Goal: Task Accomplishment & Management: Use online tool/utility

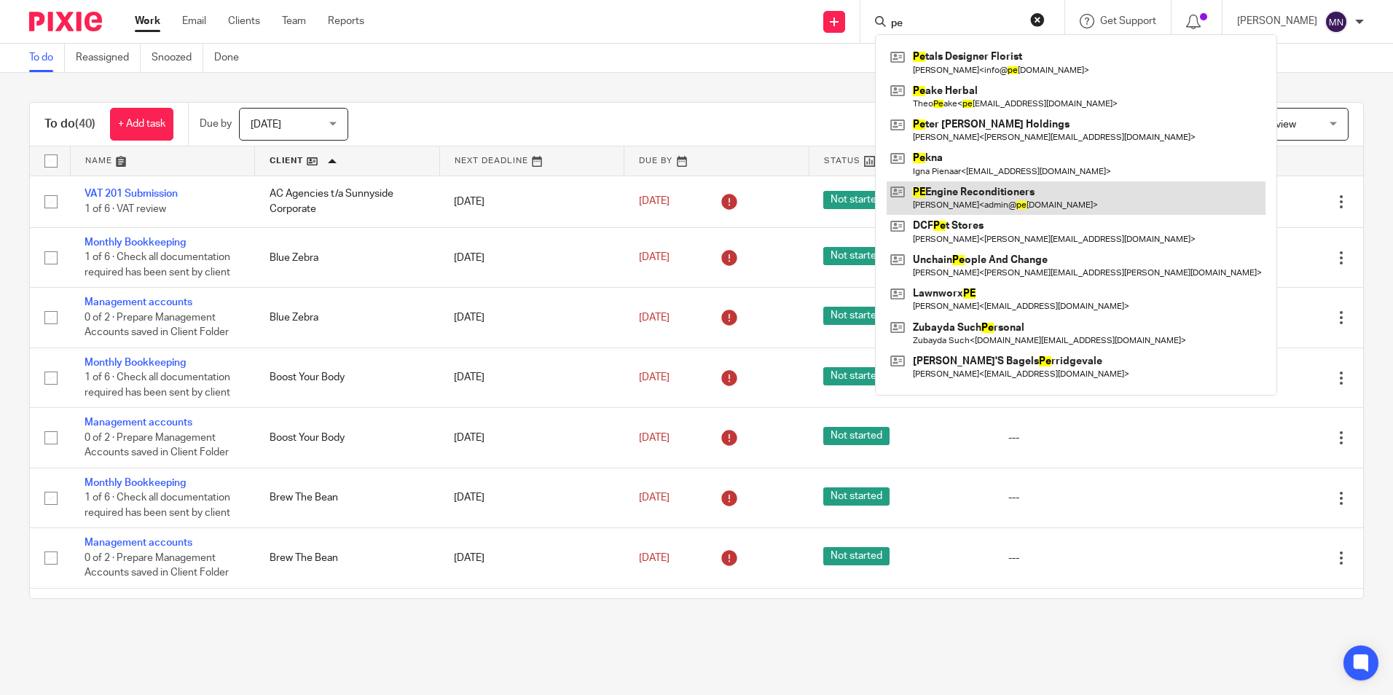
type input "pe"
click at [948, 202] on link at bounding box center [1075, 198] width 379 height 34
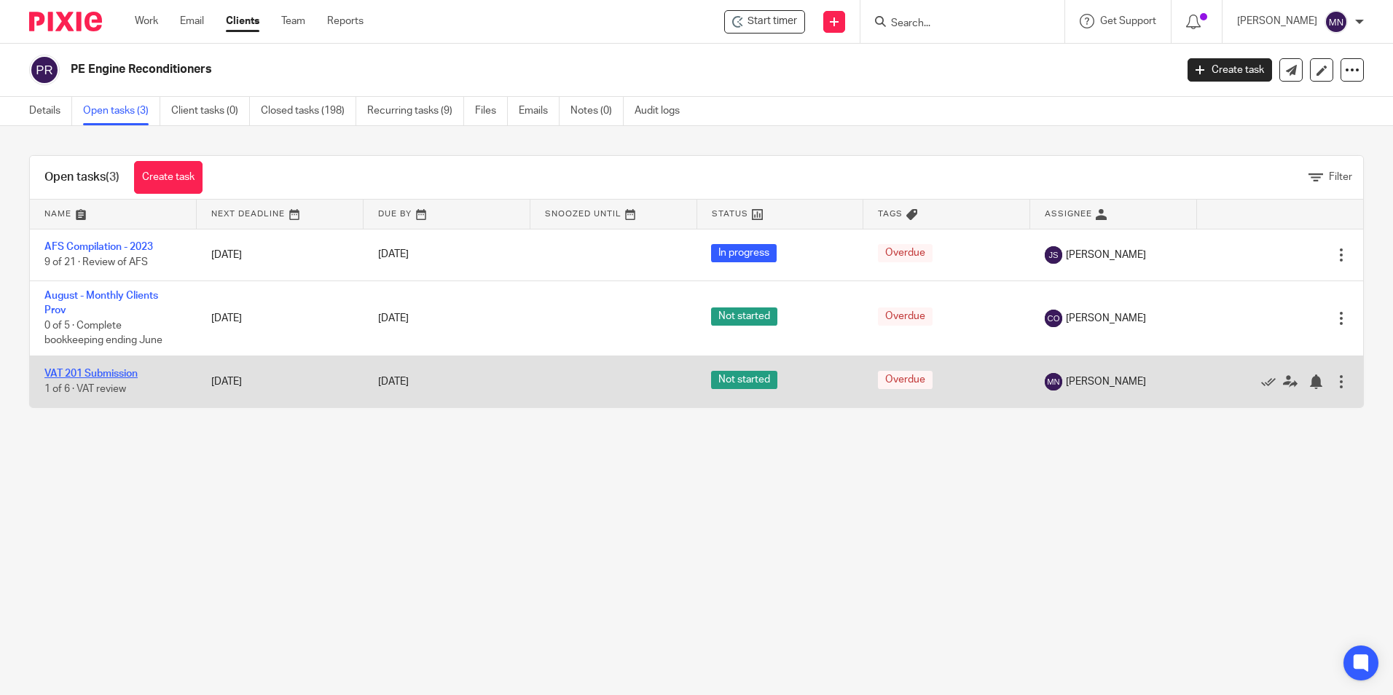
click at [100, 372] on link "VAT 201 Submission" at bounding box center [90, 374] width 93 height 10
click at [101, 371] on link "VAT 201 Submission" at bounding box center [90, 374] width 93 height 10
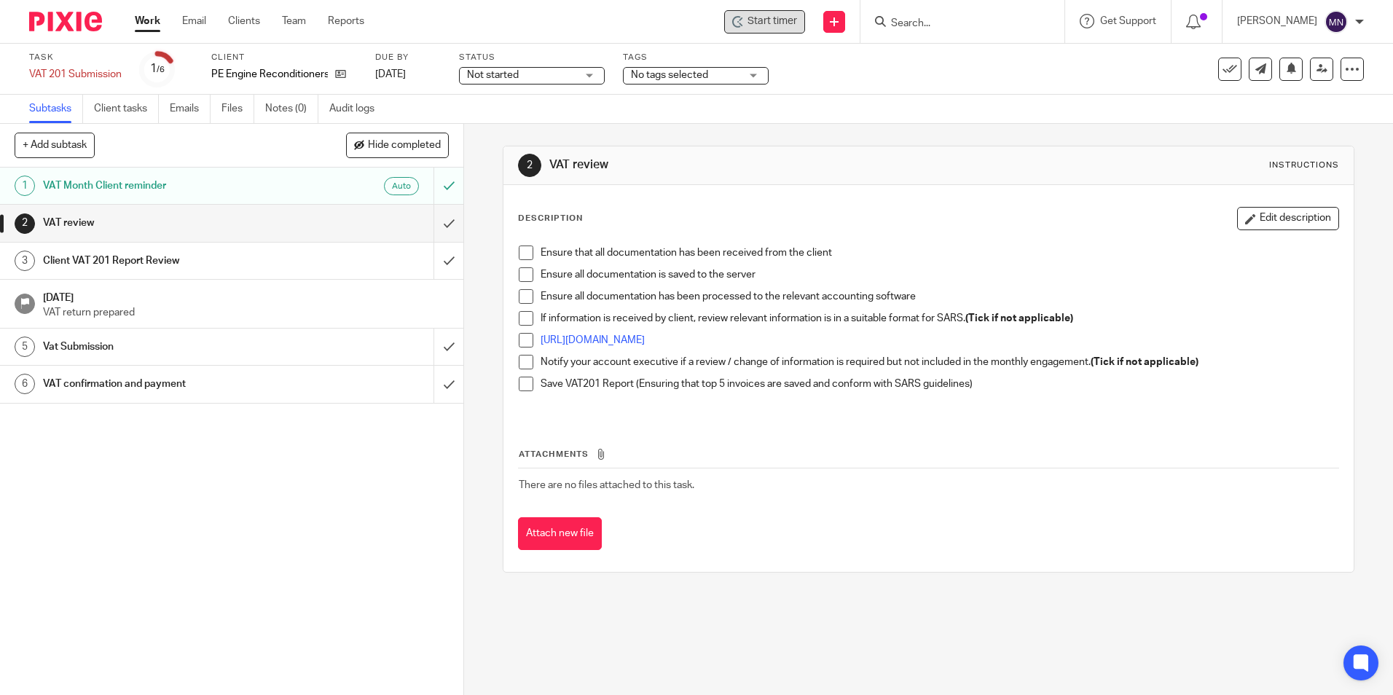
click at [752, 20] on span "Start timer" at bounding box center [772, 21] width 50 height 15
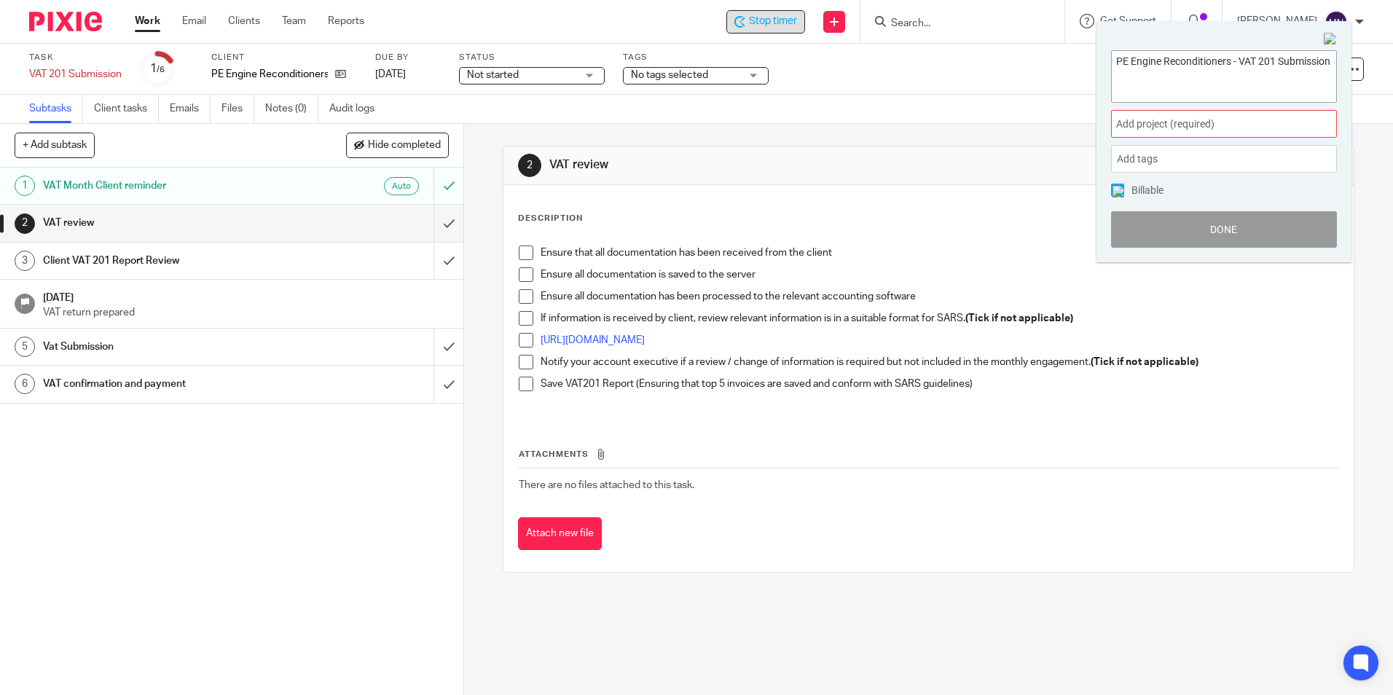
paste textarea "VAT 201 Submission-Vat submission 202508"
type textarea "PE Engine Reconditioners - VAT 201 Submission VAT 201 Submission-Vat submission…"
click at [1189, 117] on span "Add project (required) :" at bounding box center [1208, 124] width 184 height 15
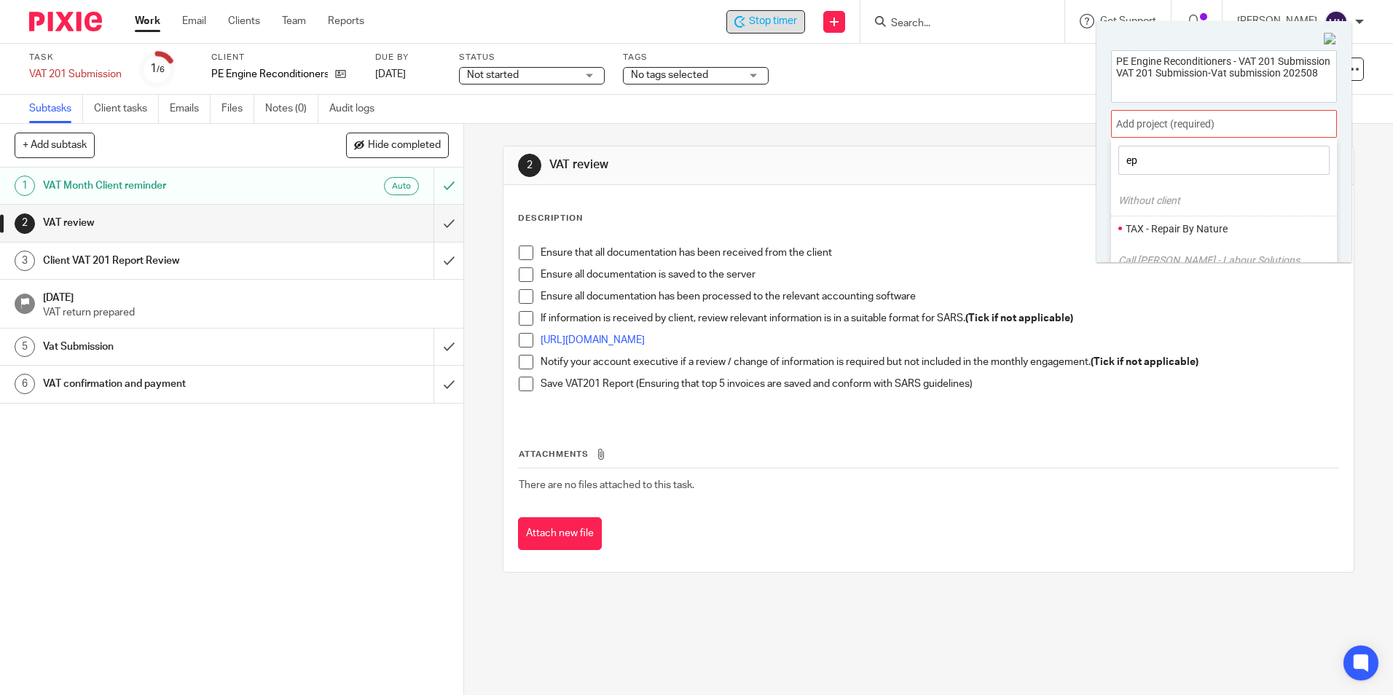
type input "e"
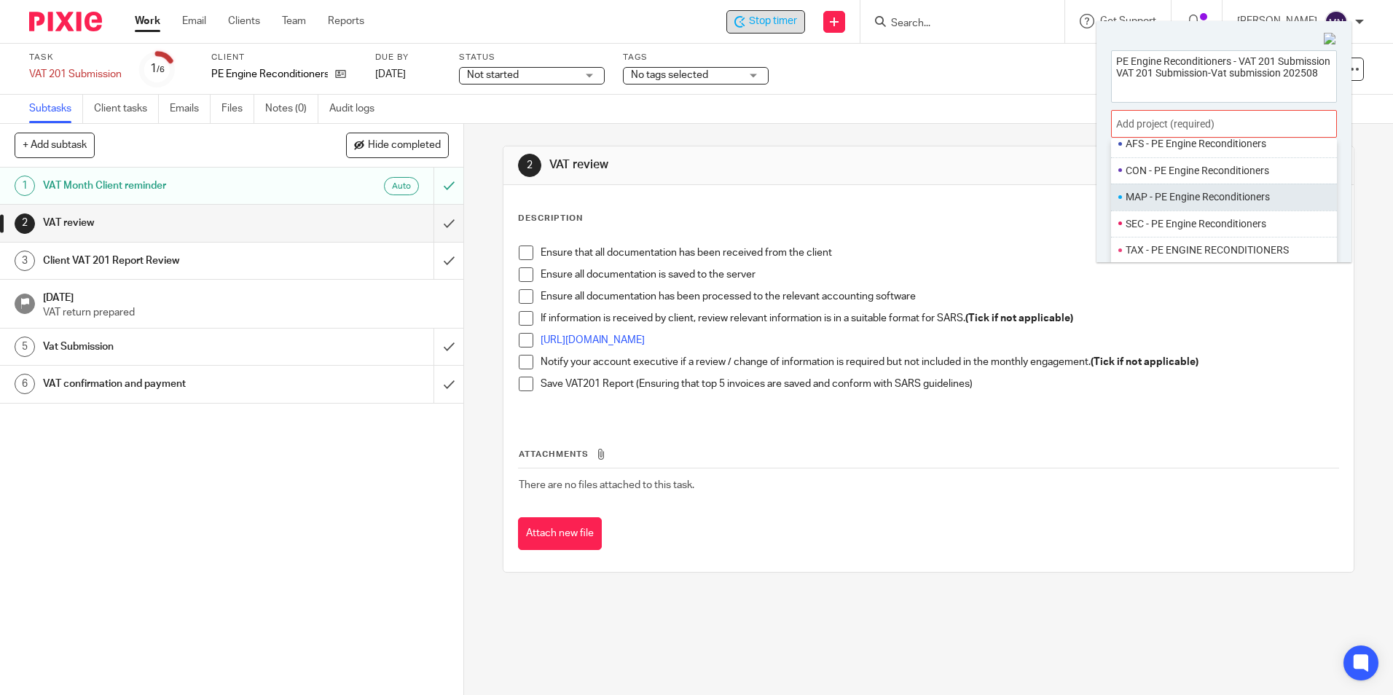
type input "PE EN"
click at [1208, 202] on li "MAP - PE Engine Reconditioners" at bounding box center [1229, 196] width 208 height 15
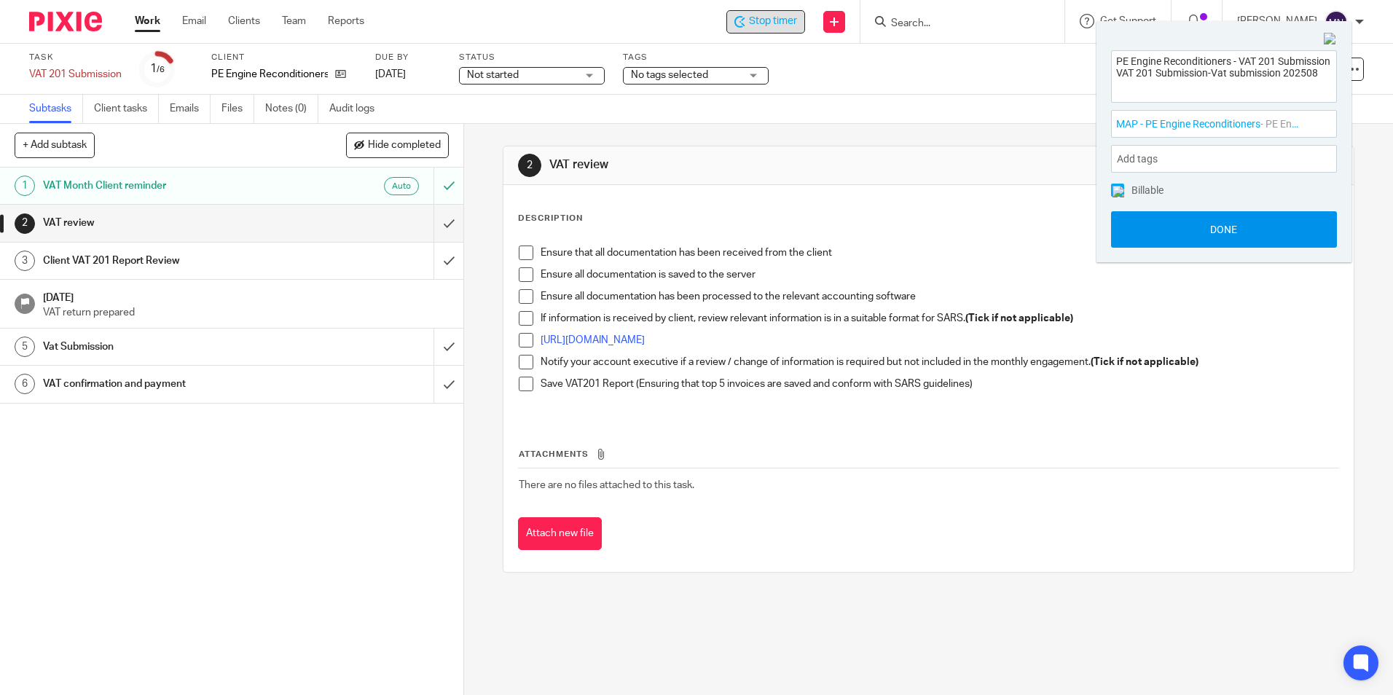
click at [1218, 239] on button "Done" at bounding box center [1224, 229] width 226 height 36
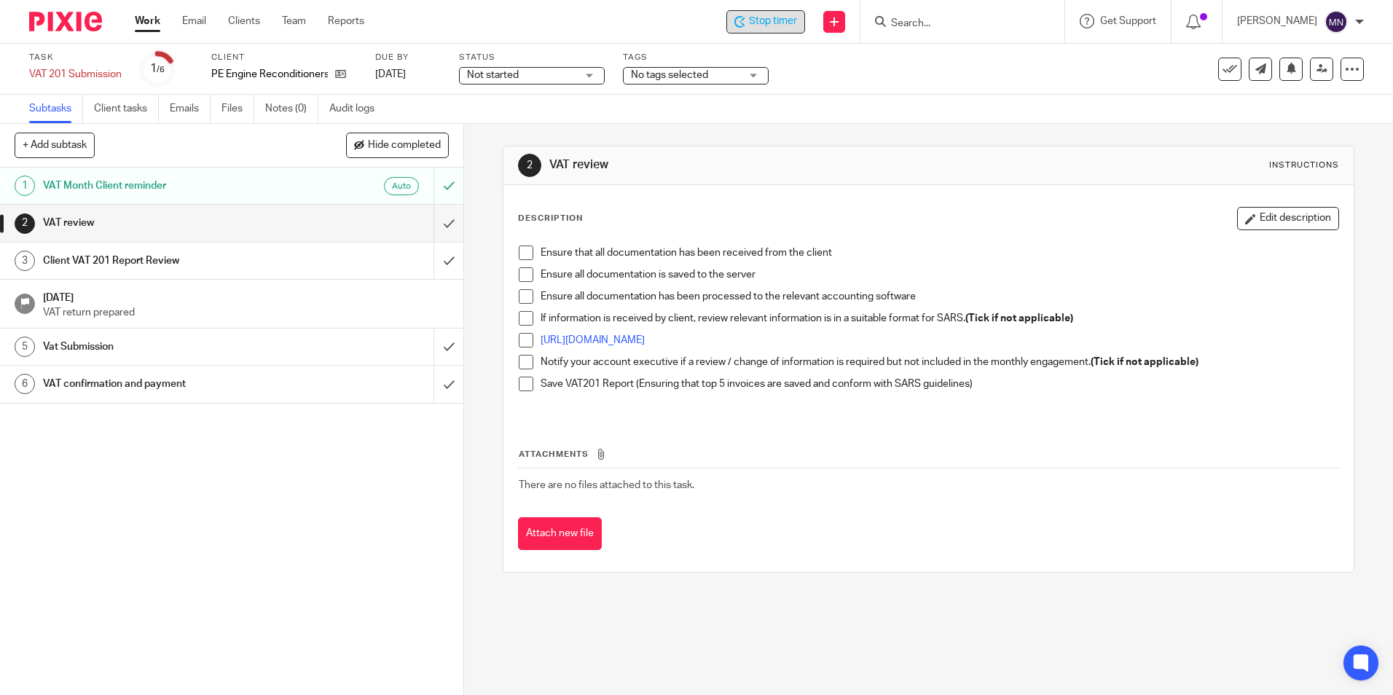
click at [520, 253] on span at bounding box center [526, 252] width 15 height 15
drag, startPoint x: 523, startPoint y: 279, endPoint x: 513, endPoint y: 272, distance: 11.5
click at [521, 277] on span at bounding box center [526, 274] width 15 height 15
click at [522, 303] on span at bounding box center [526, 296] width 15 height 15
click at [523, 319] on span at bounding box center [526, 318] width 15 height 15
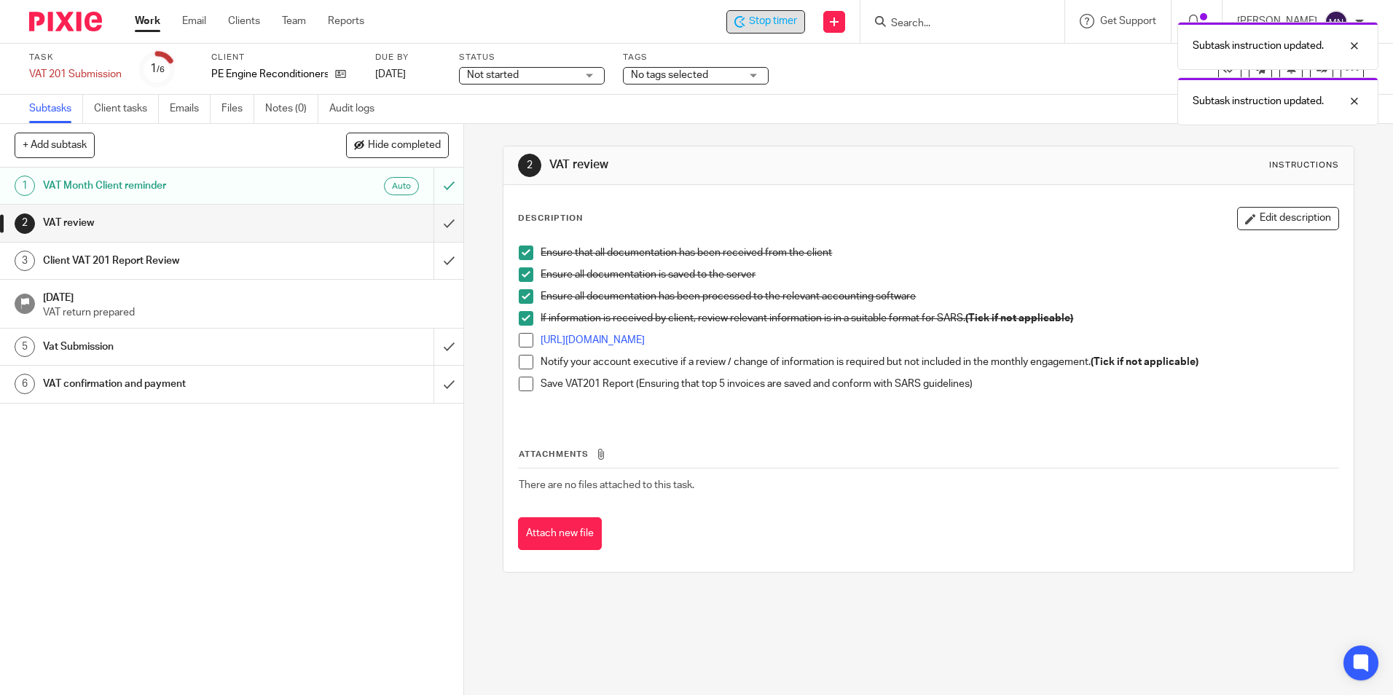
click at [520, 342] on span at bounding box center [526, 340] width 15 height 15
click at [528, 361] on span at bounding box center [526, 362] width 15 height 15
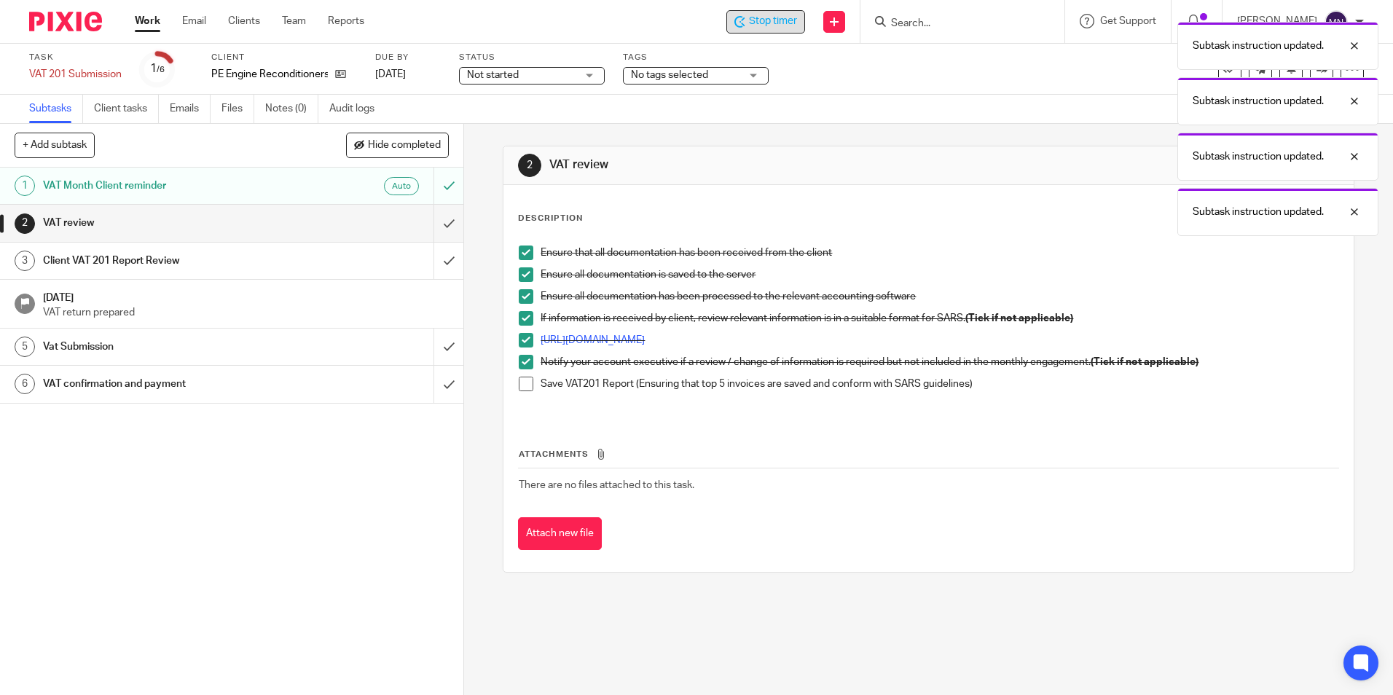
click at [513, 392] on div "Ensure that all documentation has been received from the client Ensure all docu…" at bounding box center [927, 327] width 833 height 179
click at [524, 386] on span at bounding box center [526, 384] width 15 height 15
click at [436, 229] on input "submit" at bounding box center [231, 223] width 463 height 36
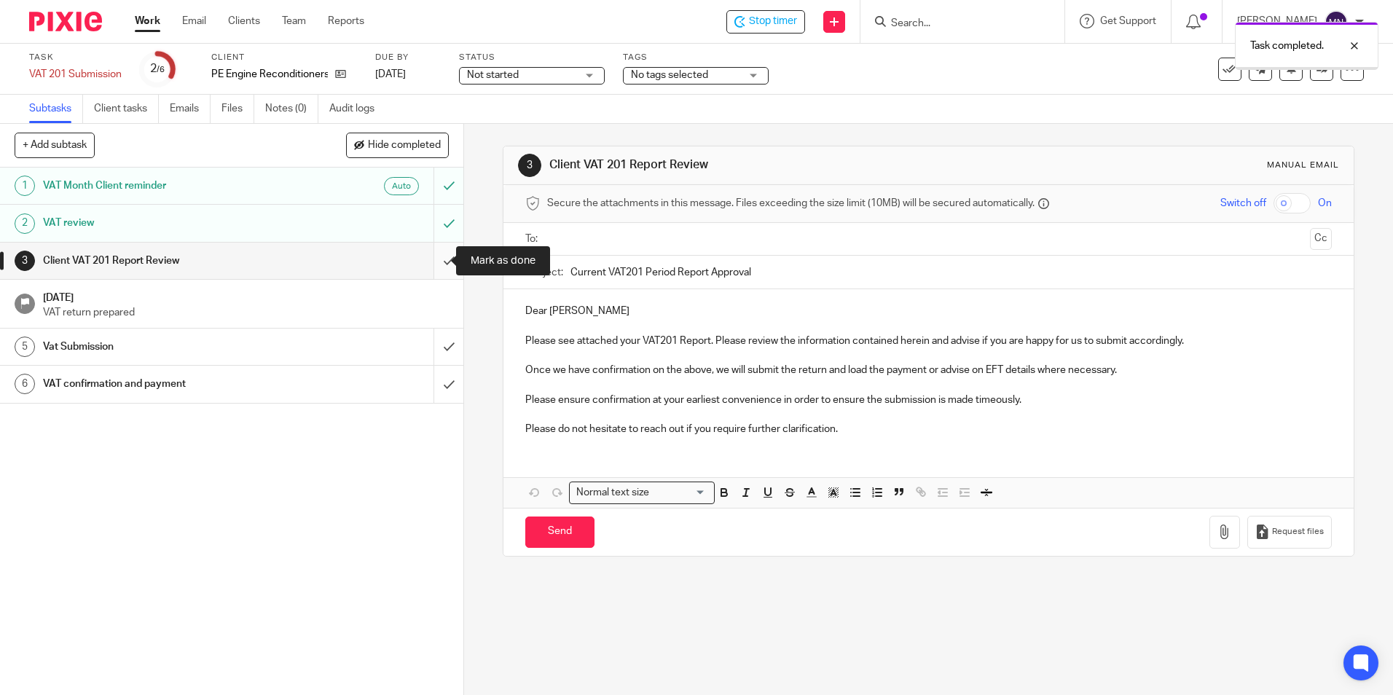
click at [436, 257] on input "submit" at bounding box center [231, 261] width 463 height 36
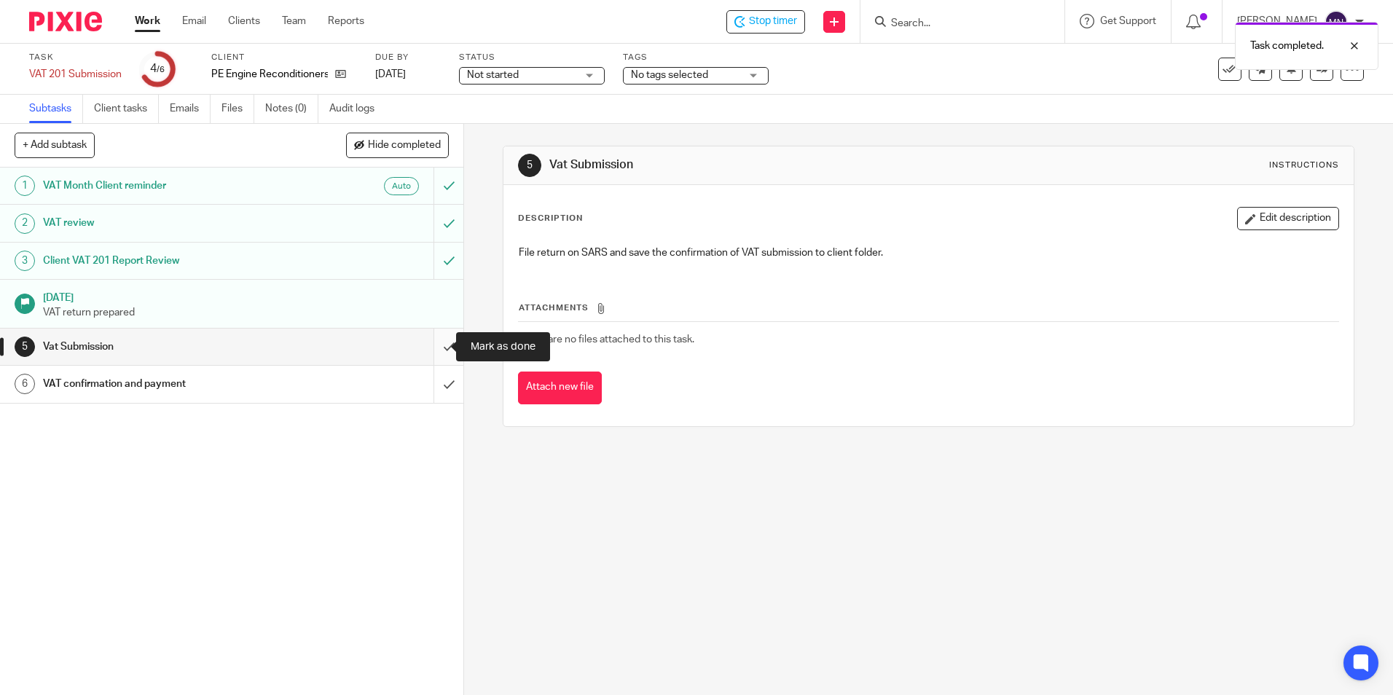
click at [438, 341] on input "submit" at bounding box center [231, 346] width 463 height 36
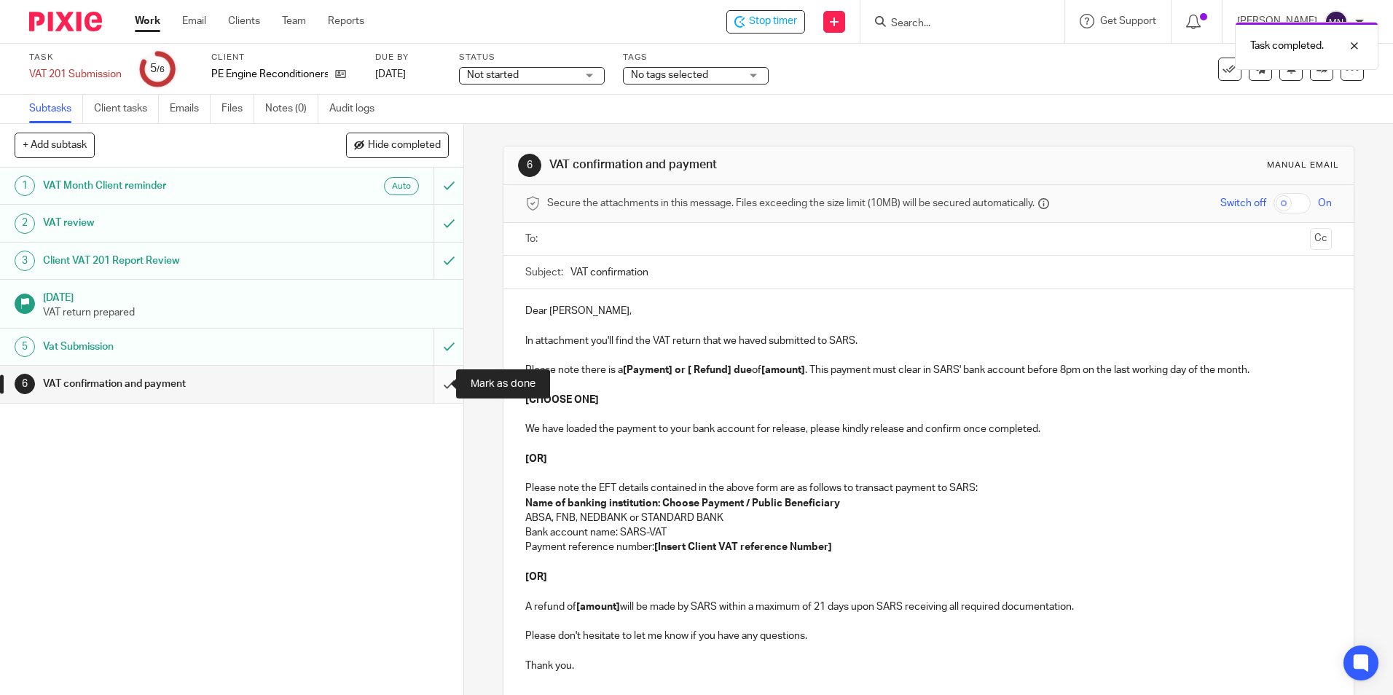
click at [438, 379] on input "submit" at bounding box center [231, 384] width 463 height 36
